Goal: Transaction & Acquisition: Purchase product/service

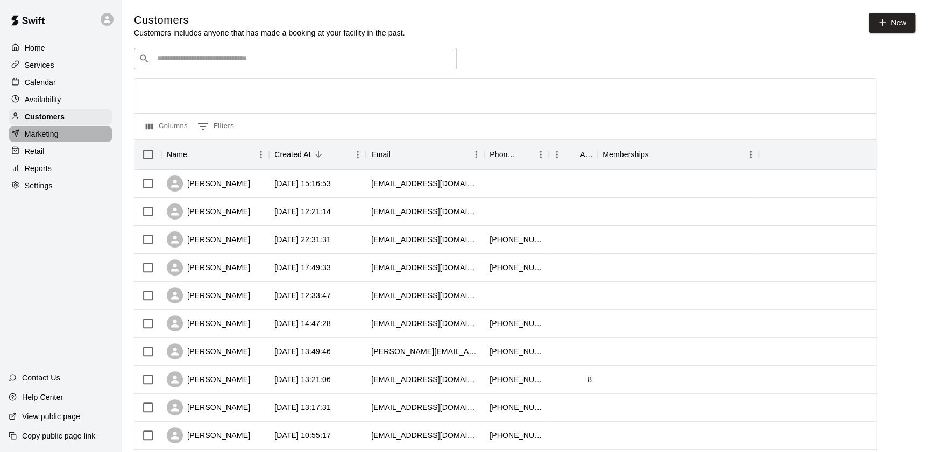
click at [54, 136] on p "Marketing" at bounding box center [42, 134] width 34 height 11
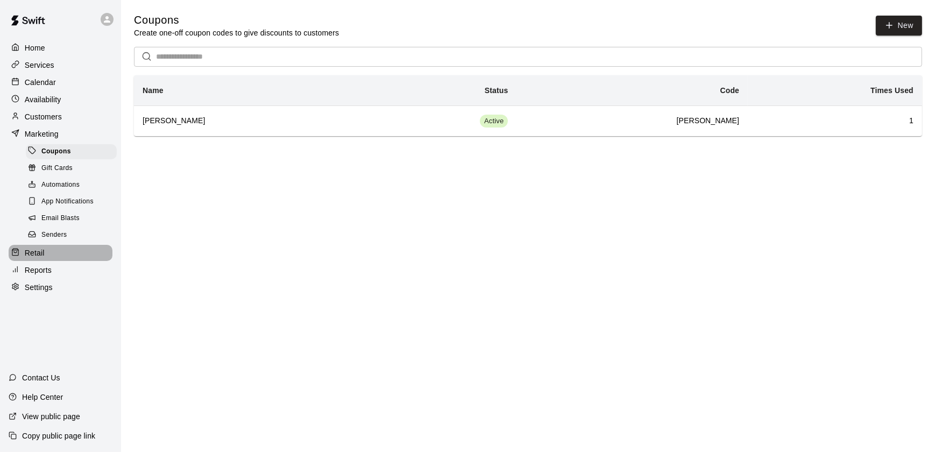
click at [38, 252] on div "Retail" at bounding box center [61, 253] width 104 height 16
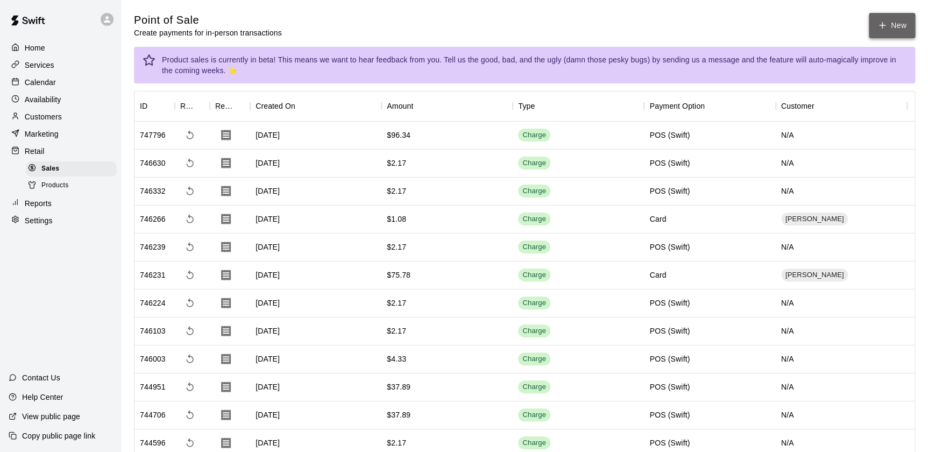
click at [880, 26] on icon "button" at bounding box center [882, 25] width 10 height 10
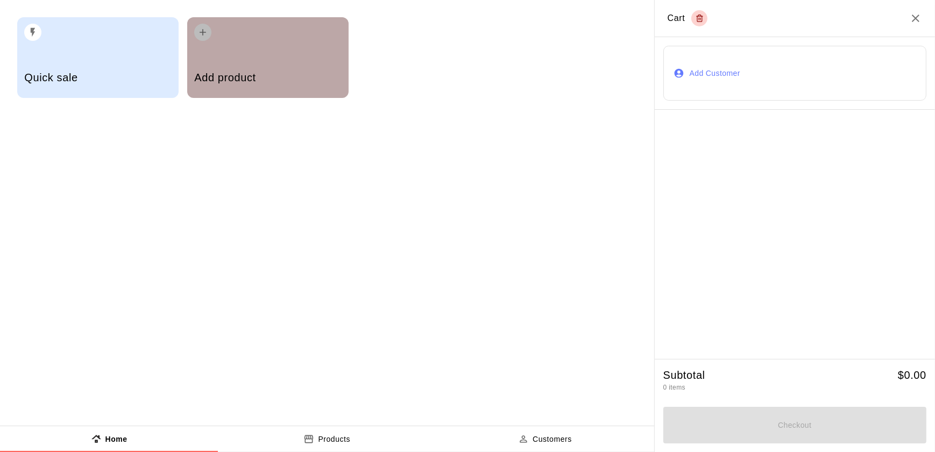
click at [212, 46] on div "Add product" at bounding box center [267, 57] width 161 height 81
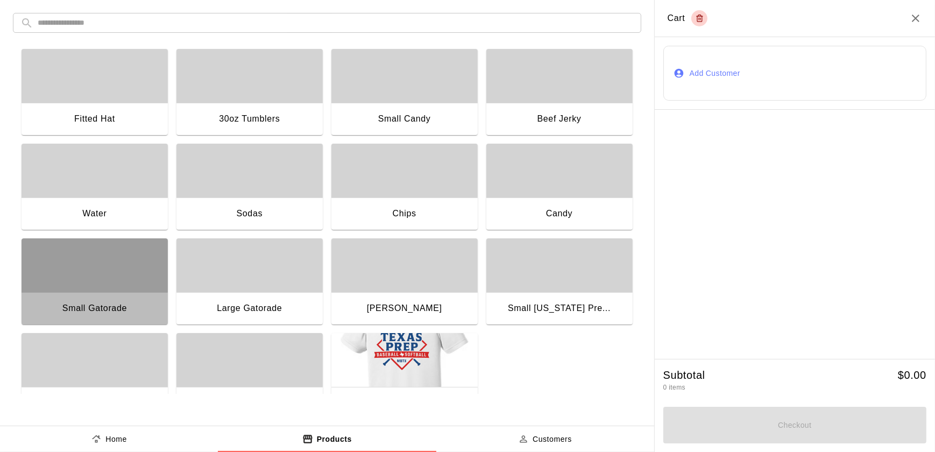
click at [130, 262] on div "button" at bounding box center [95, 265] width 146 height 54
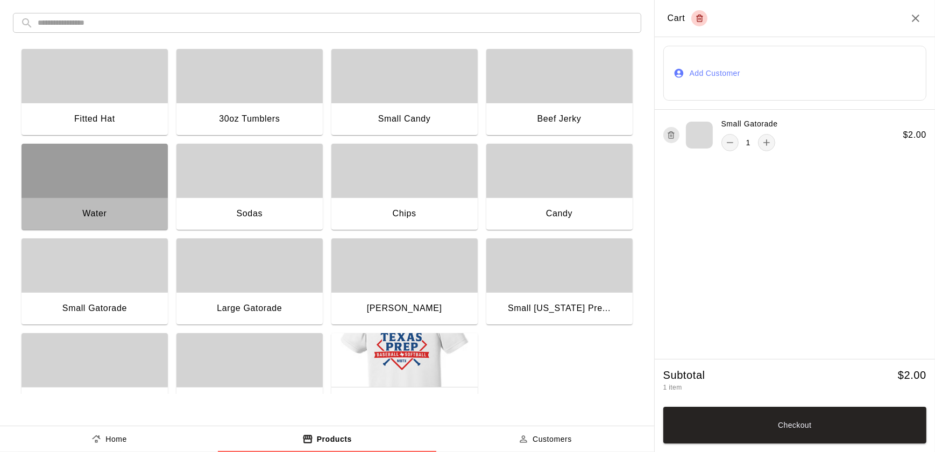
click at [116, 200] on div "Water" at bounding box center [95, 214] width 146 height 34
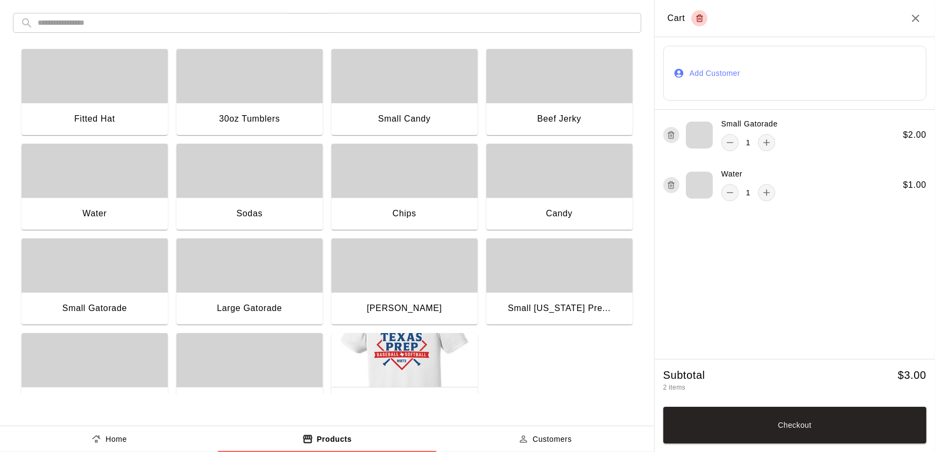
click at [758, 75] on button "Add Customer" at bounding box center [794, 73] width 263 height 55
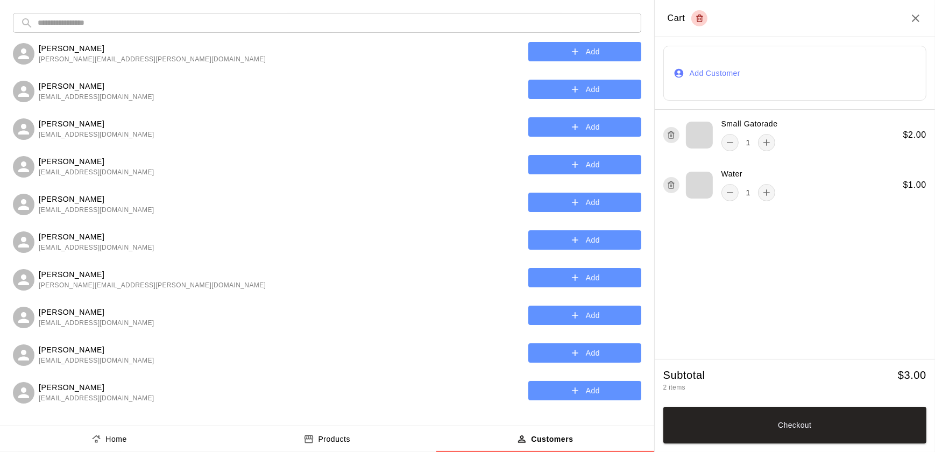
scroll to position [11, 0]
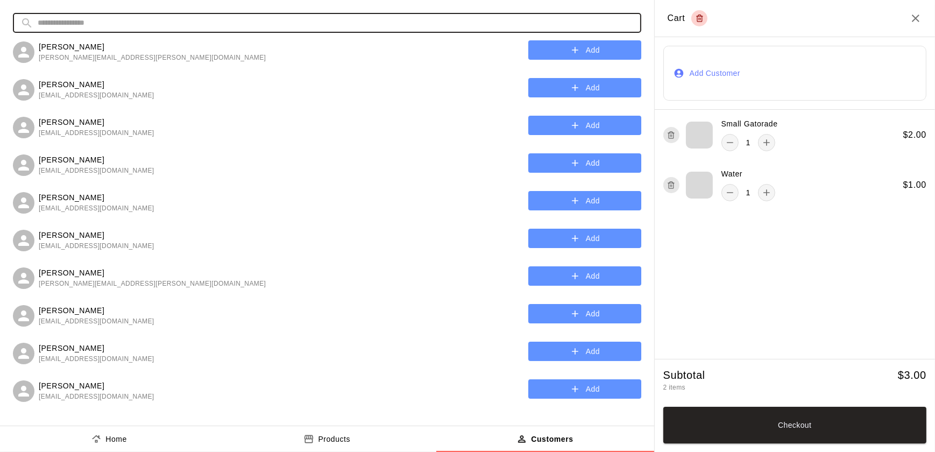
click at [210, 19] on input "text" at bounding box center [336, 23] width 596 height 20
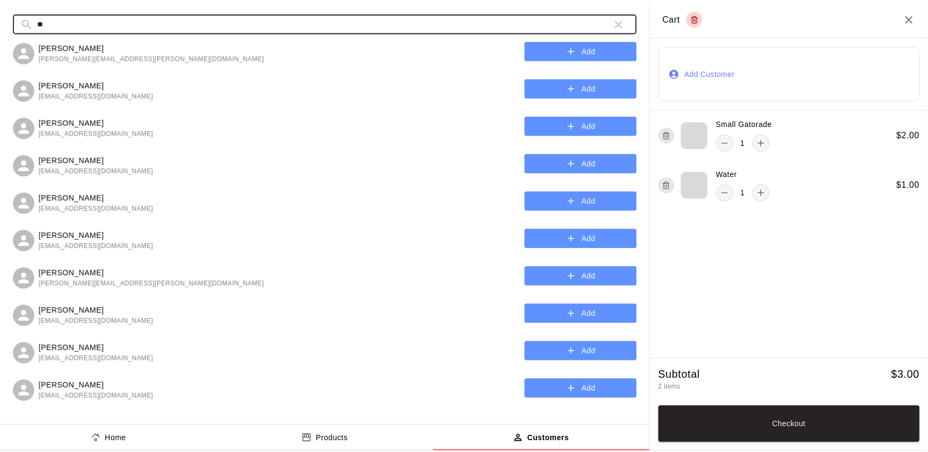
scroll to position [0, 0]
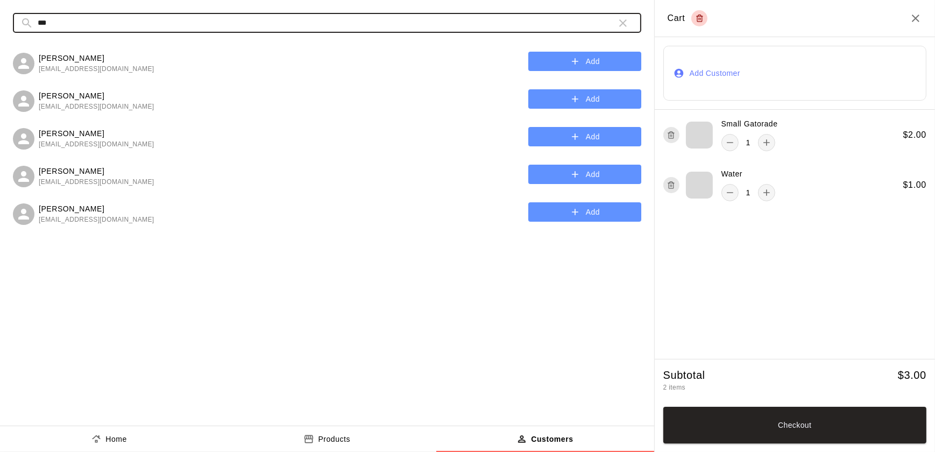
type input "***"
click at [574, 101] on icon "button" at bounding box center [575, 99] width 11 height 11
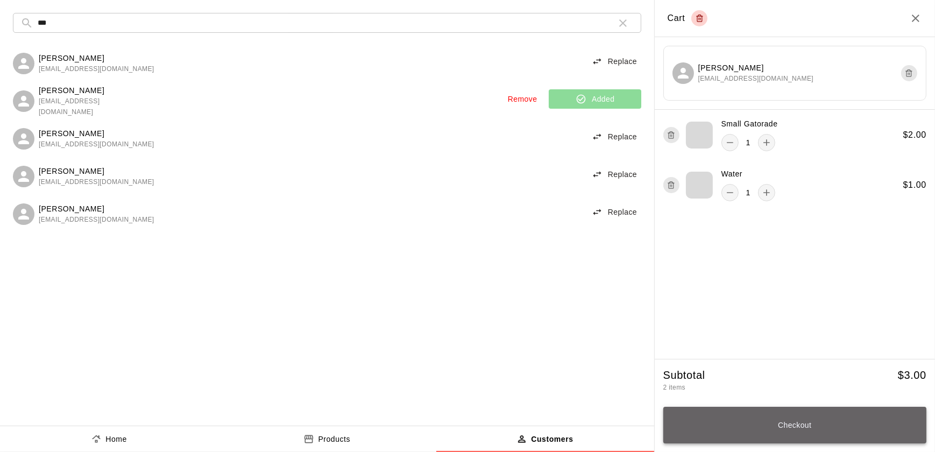
click at [808, 428] on button "Checkout" at bounding box center [794, 425] width 263 height 37
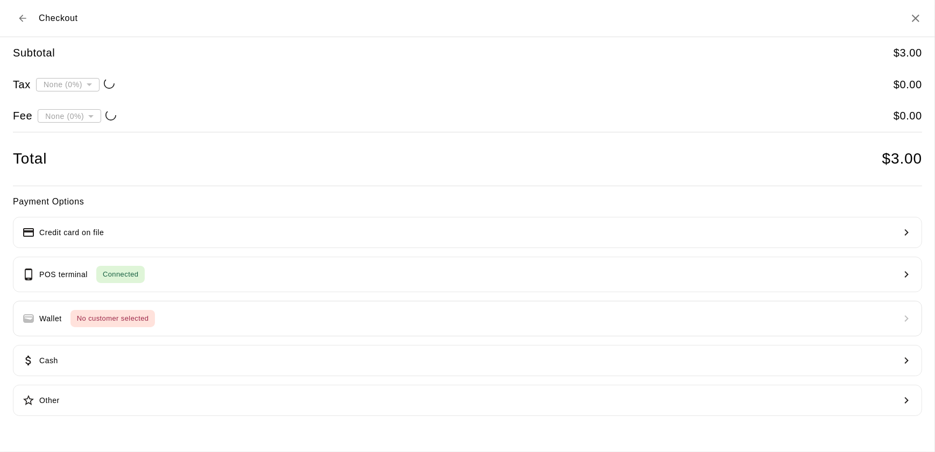
type input "**********"
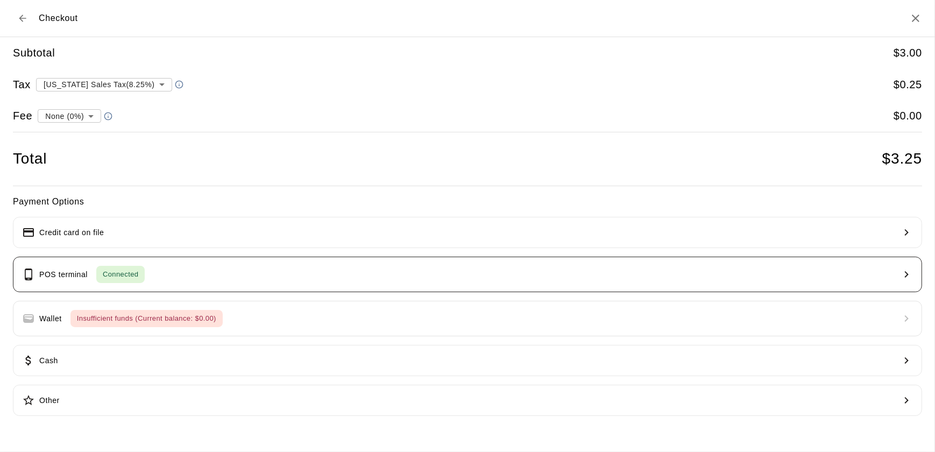
click at [592, 262] on button "POS terminal Connected" at bounding box center [467, 274] width 909 height 35
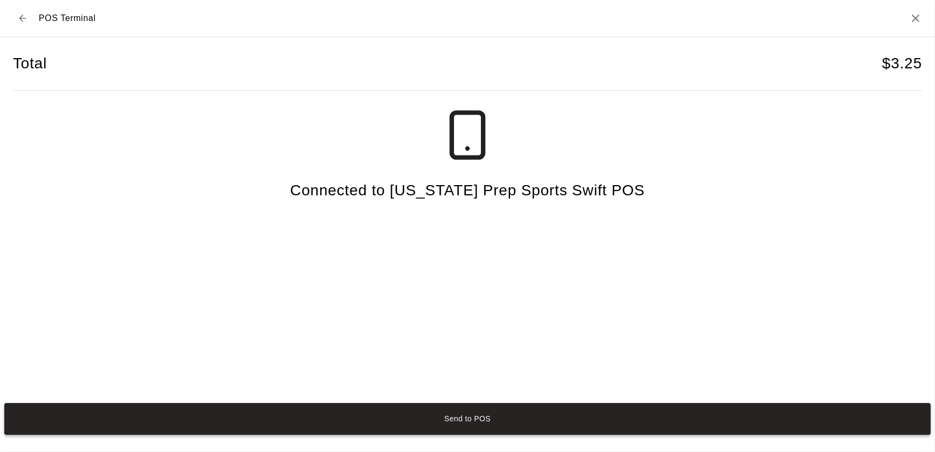
click at [460, 411] on button "Send to POS" at bounding box center [467, 419] width 926 height 32
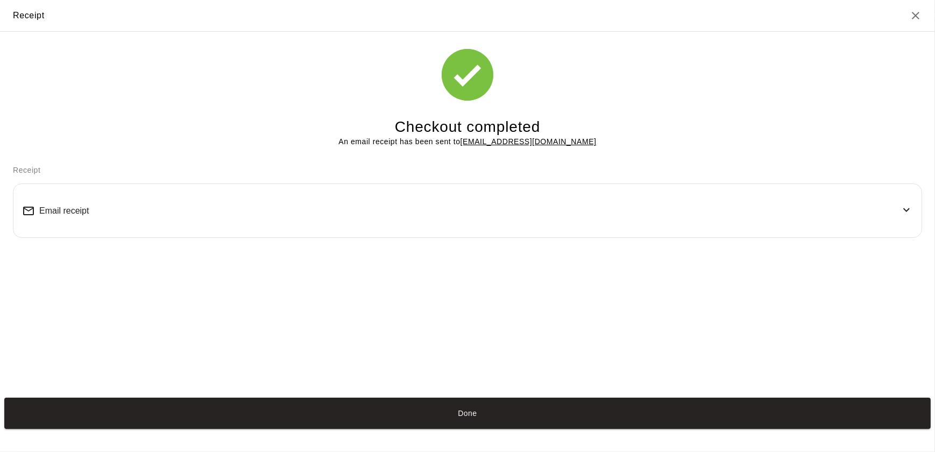
click at [460, 411] on button "Done" at bounding box center [467, 413] width 926 height 32
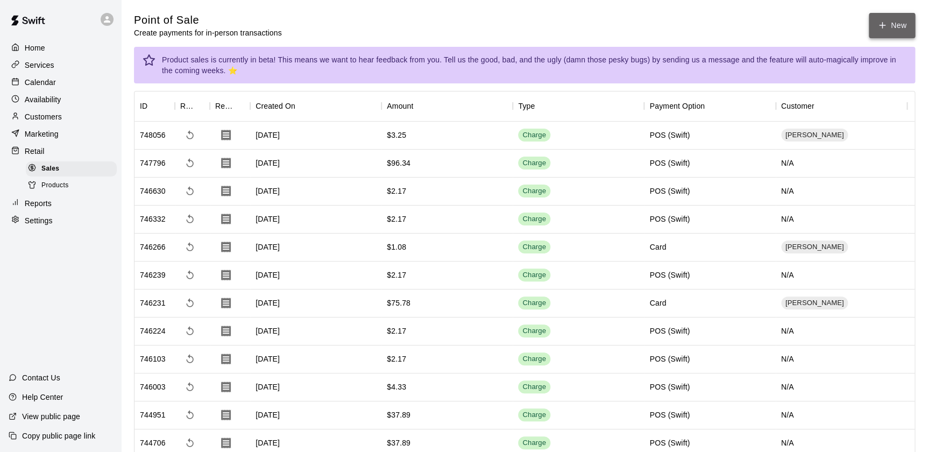
click at [893, 29] on button "New" at bounding box center [892, 25] width 46 height 25
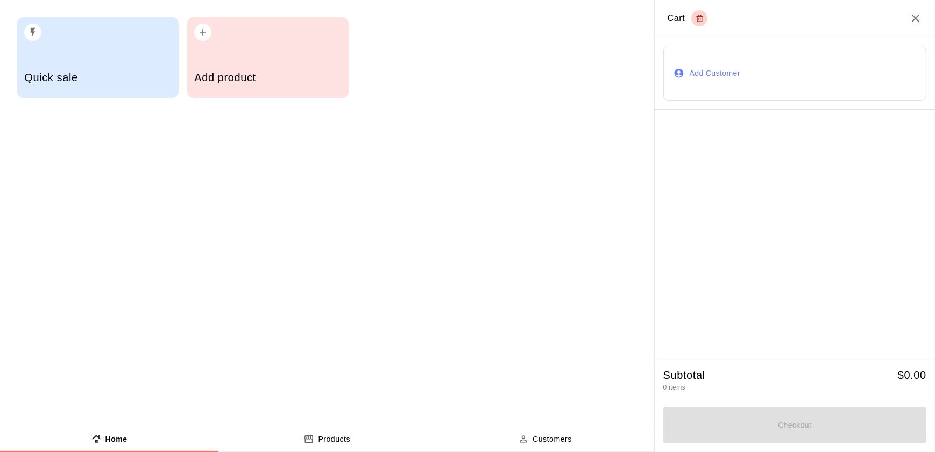
click at [254, 77] on h5 "Add product" at bounding box center [267, 77] width 147 height 15
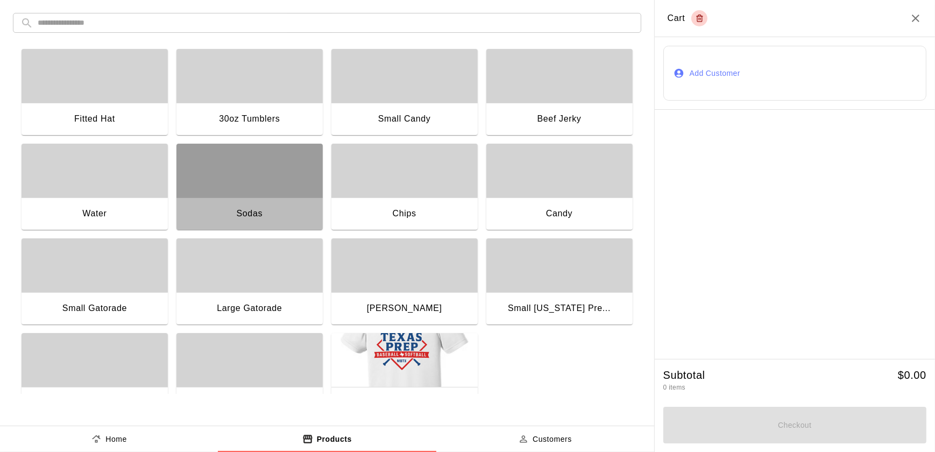
click at [273, 187] on div "button" at bounding box center [249, 171] width 146 height 54
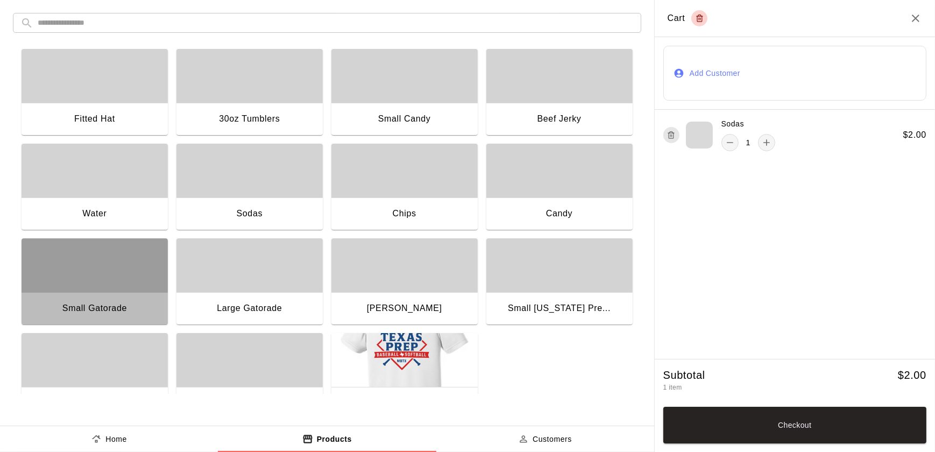
click at [79, 286] on div "button" at bounding box center [95, 265] width 146 height 54
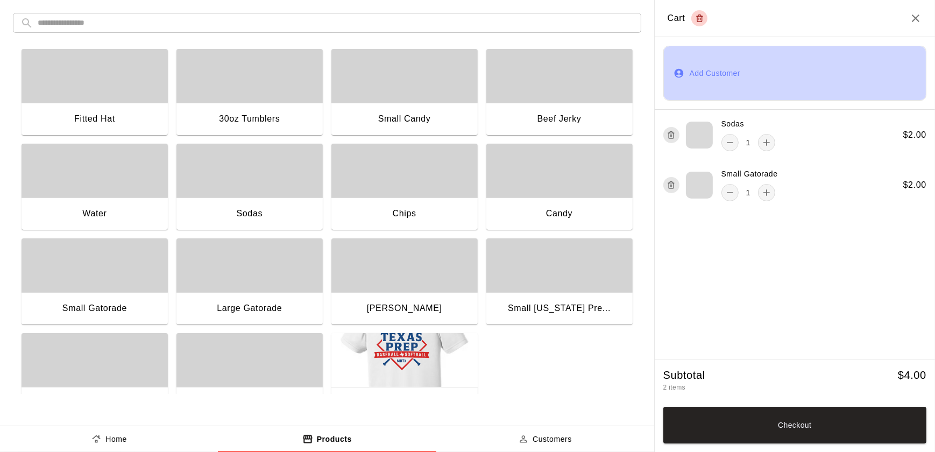
click at [807, 89] on button "Add Customer" at bounding box center [794, 73] width 263 height 55
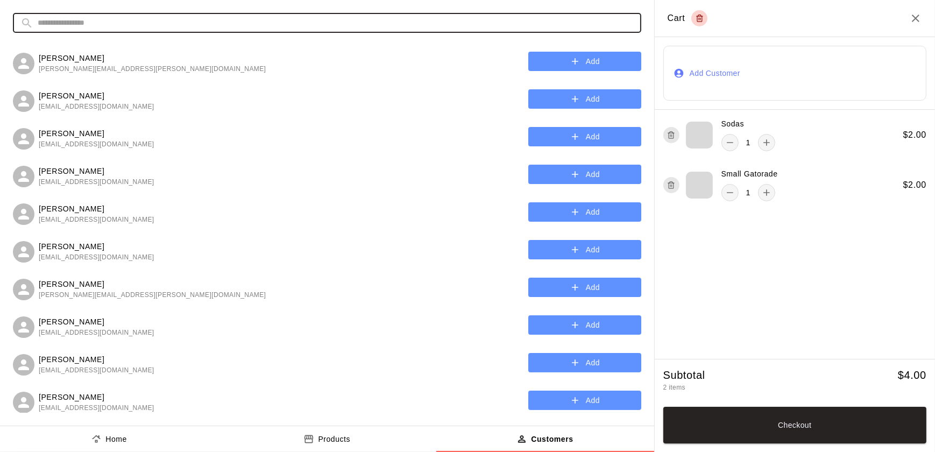
click at [224, 25] on input "text" at bounding box center [336, 23] width 596 height 20
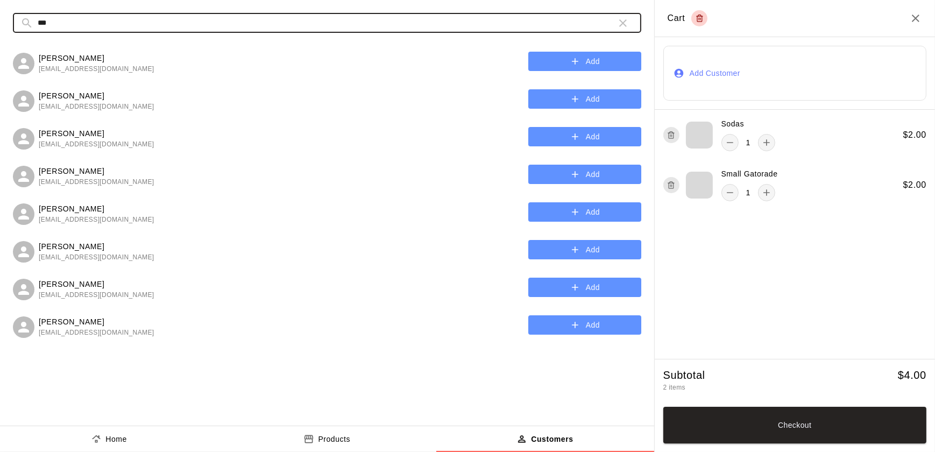
type input "***"
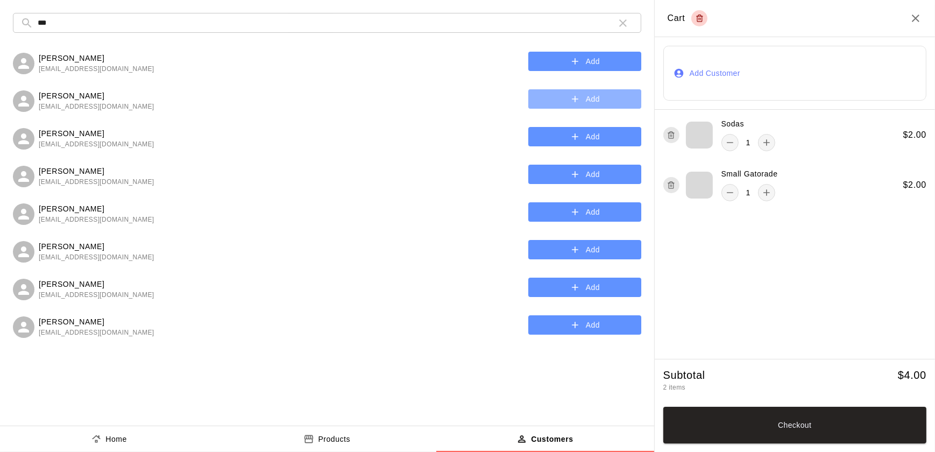
click at [581, 100] on button "Add" at bounding box center [584, 99] width 113 height 20
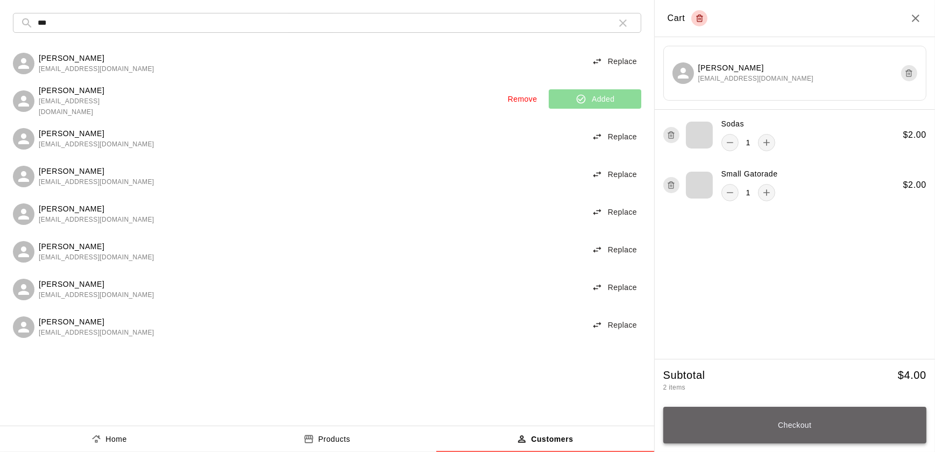
click at [757, 414] on button "Checkout" at bounding box center [794, 425] width 263 height 37
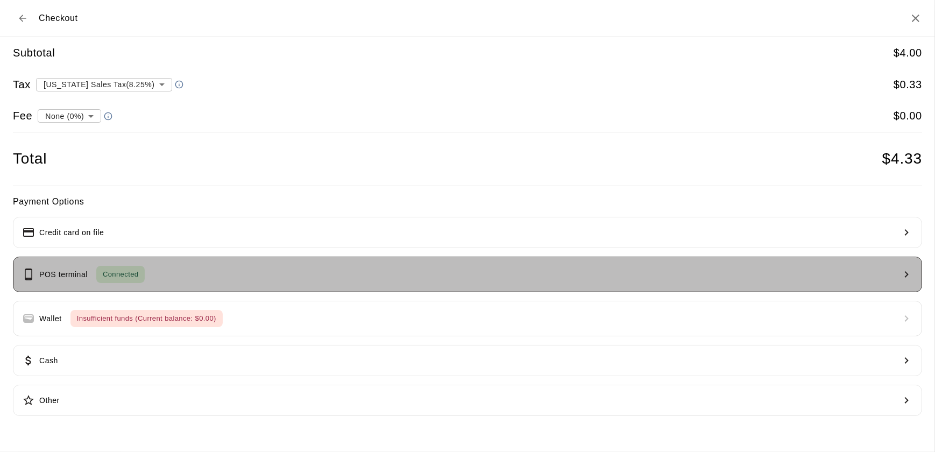
click at [239, 273] on button "POS terminal Connected" at bounding box center [467, 274] width 909 height 35
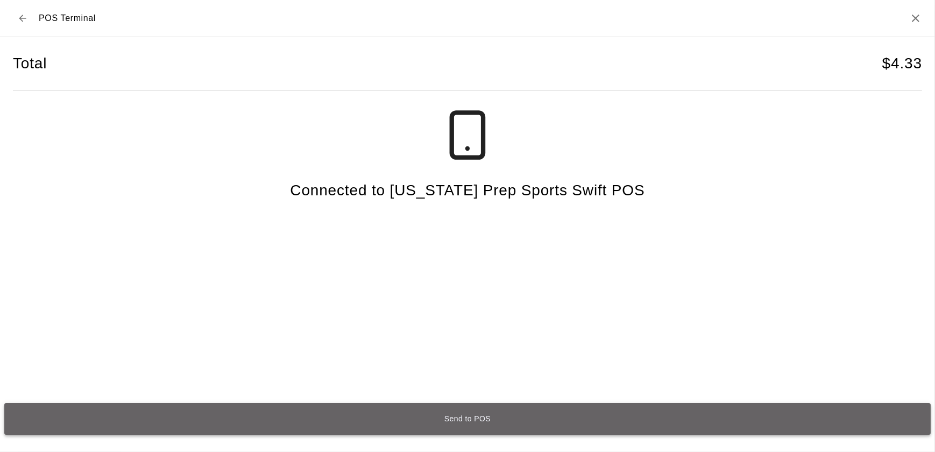
click at [322, 408] on button "Send to POS" at bounding box center [467, 419] width 926 height 32
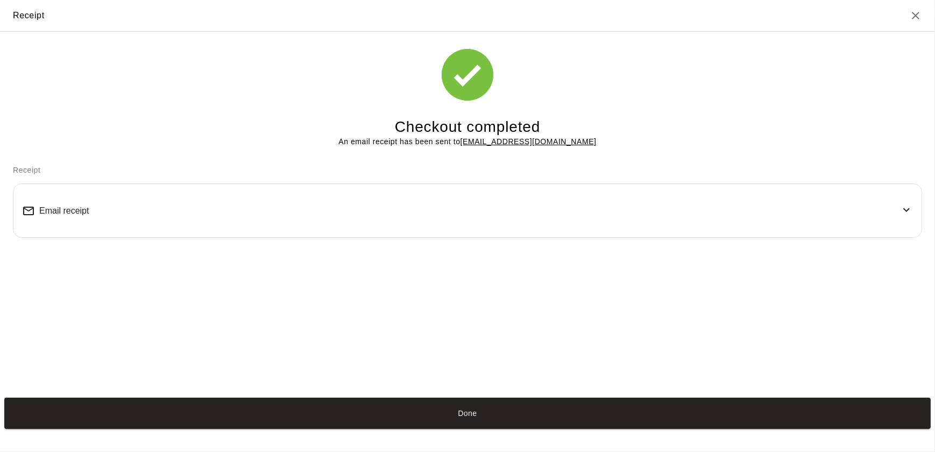
click at [322, 408] on button "Done" at bounding box center [467, 413] width 926 height 32
